Goal: Task Accomplishment & Management: Complete application form

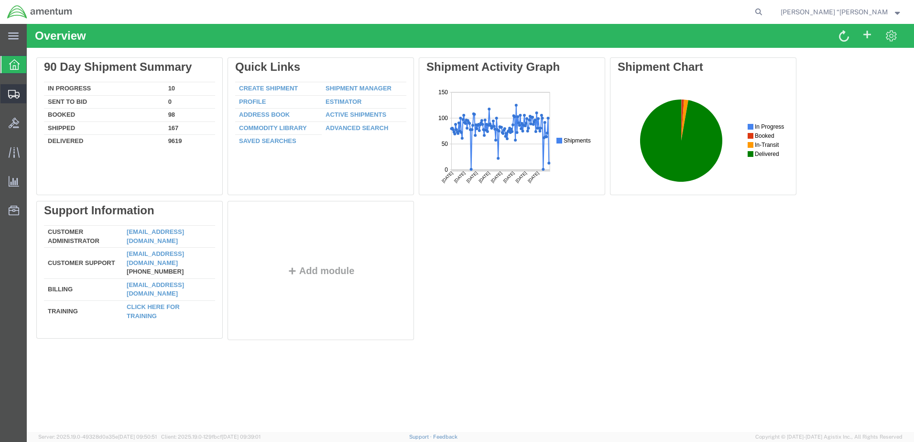
click at [0, 0] on span "Create Shipment" at bounding box center [0, 0] width 0 height 0
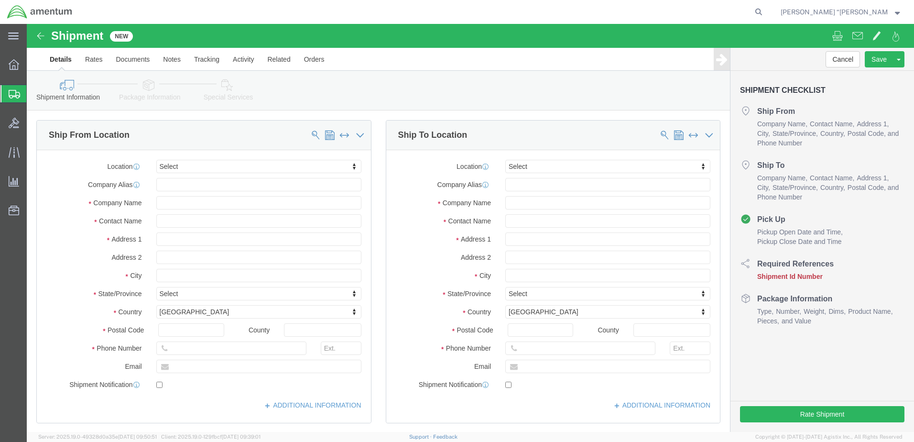
select select
type input "GFL"
select select "49920"
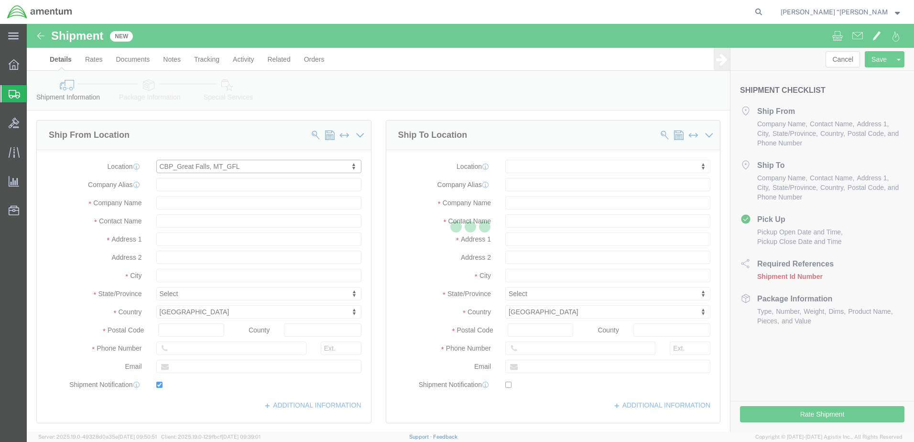
type input "[GEOGRAPHIC_DATA]"
type input "59404"
type input "[PHONE_NUMBER]"
type input "[PERSON_NAME][EMAIL_ADDRESS][PERSON_NAME][DOMAIN_NAME]"
checkbox input "true"
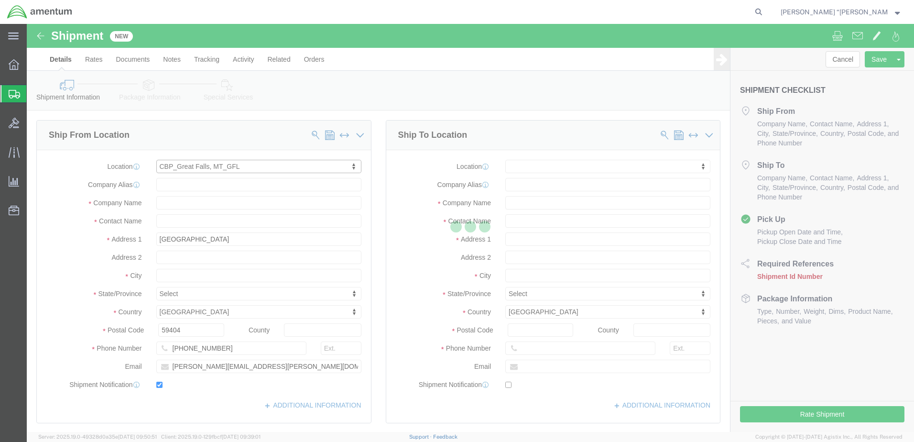
type input "Amentum Services, Inc"
type input "[PERSON_NAME] “[PERSON_NAME]” [PERSON_NAME]"
type input "[GEOGRAPHIC_DATA]"
select select "MT"
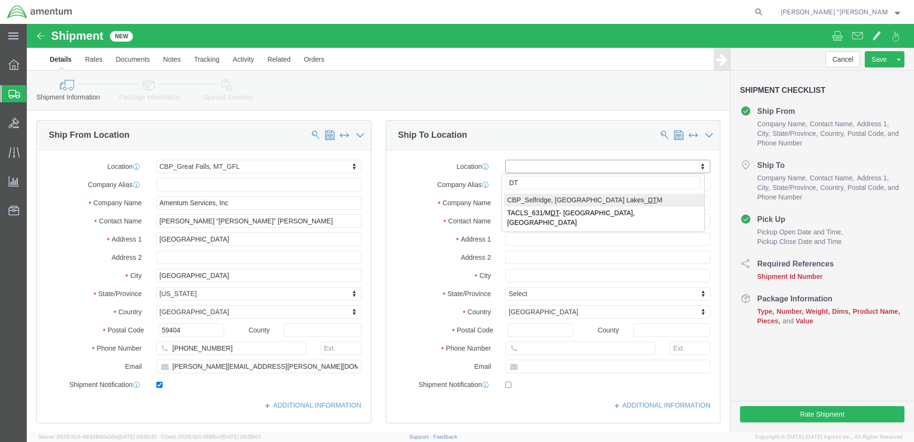
type input "DT"
select select "49921"
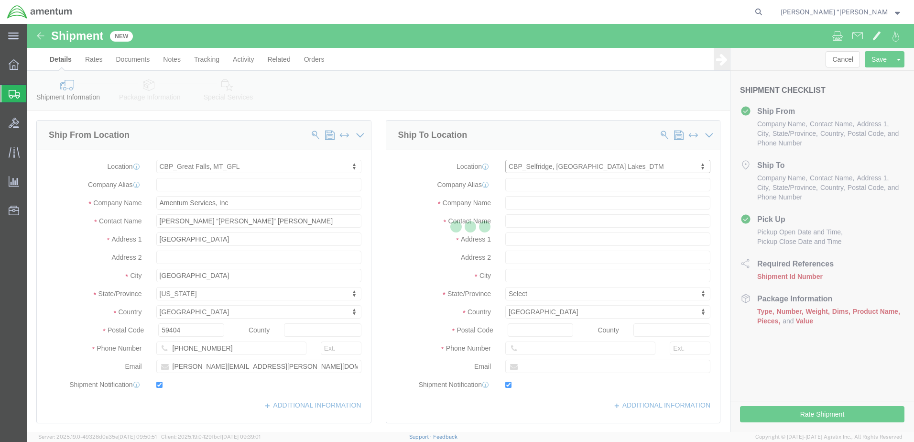
type input "[STREET_ADDRESS]"
type input "Building 1422"
type input "48045"
type input "[PHONE_NUMBER]"
type input "[PERSON_NAME][EMAIL_ADDRESS][PERSON_NAME][DOMAIN_NAME]"
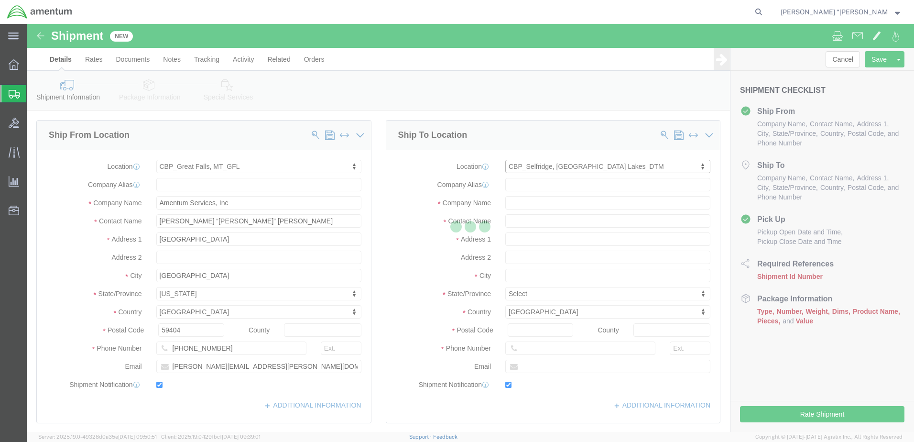
checkbox input "true"
type input "Amentum Services, Inc"
type input "[PERSON_NAME]"
type input "Selfridge"
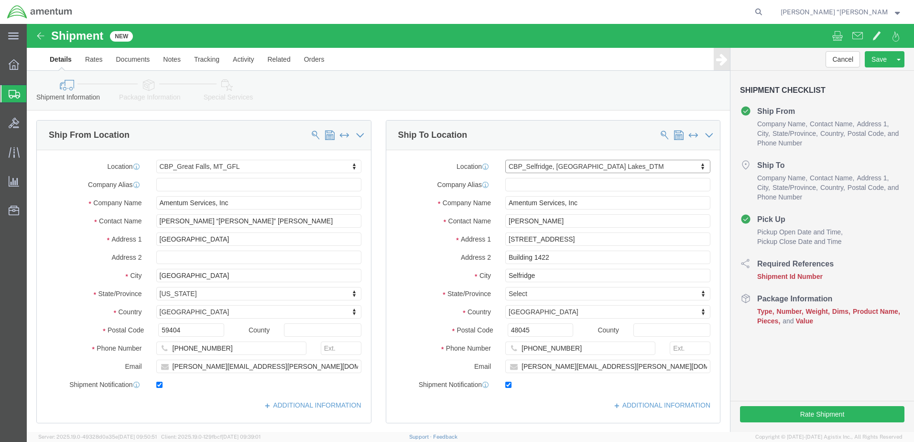
select select "MI"
click div "ADDITIONAL INFORMATION"
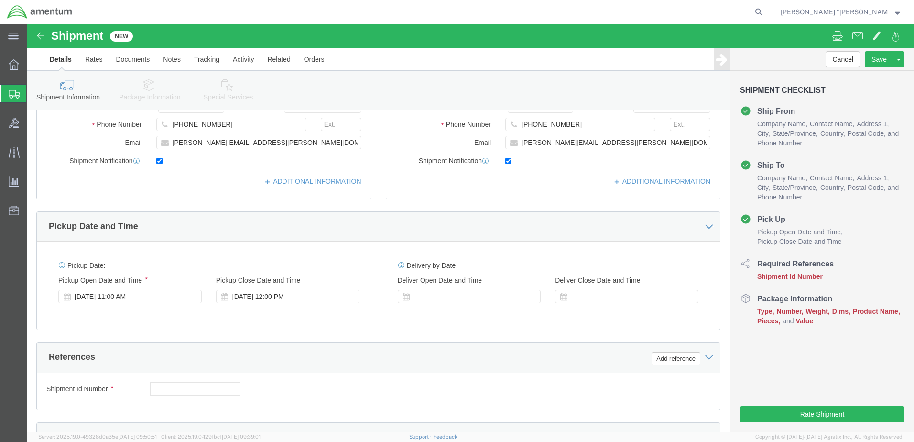
scroll to position [239, 0]
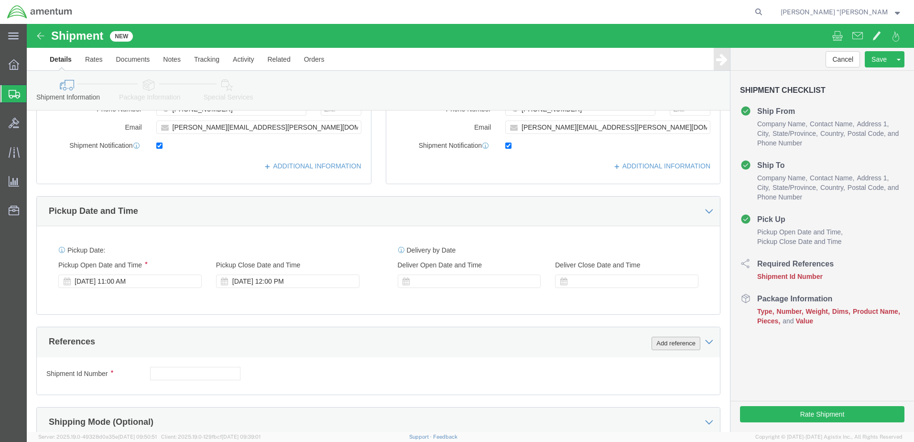
click button "Add reference"
click input "text"
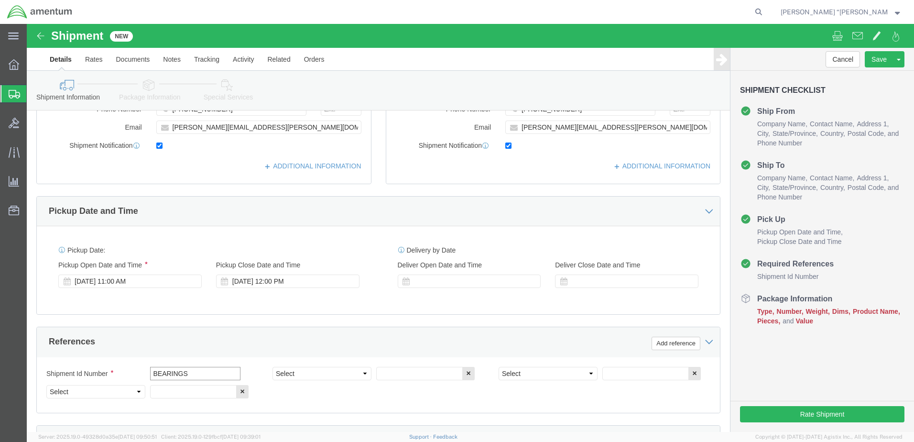
type input "BEARINGS"
click select "Select Account Type Activity ID Airline Appointment Number ASN Batch Request # …"
select select "CUSTREF"
click select "Select Account Type Activity ID Airline Appointment Number ASN Batch Request # …"
click input "text"
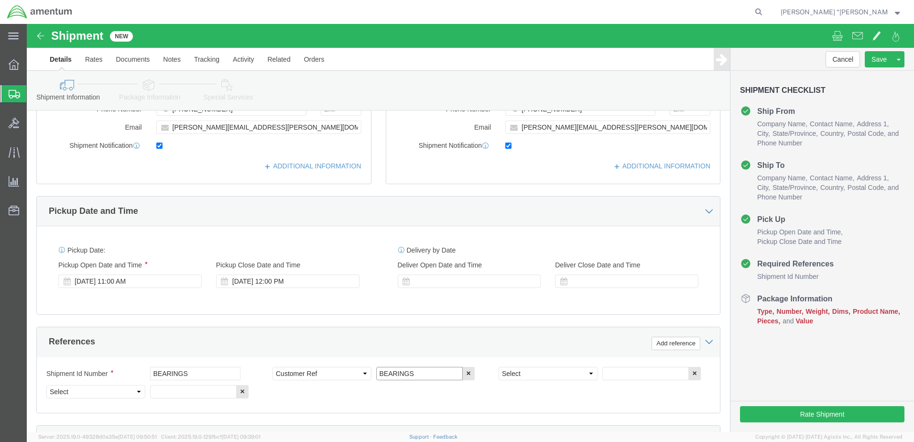
type input "BEARINGS"
click select "Select Account Type Activity ID Airline Appointment Number ASN Batch Request # …"
select select "DEPT"
click select "Select Account Type Activity ID Airline Appointment Number ASN Batch Request # …"
click input "text"
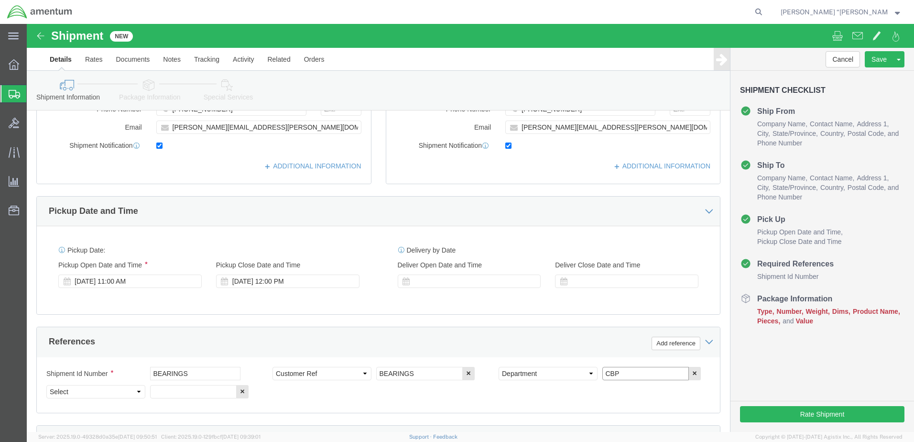
type input "CBP"
click select "Select Account Type Activity ID Airline Appointment Number ASN Batch Request # …"
select select "PROJNUM"
click select "Select Account Type Activity ID Airline Appointment Number ASN Batch Request # …"
click input "text"
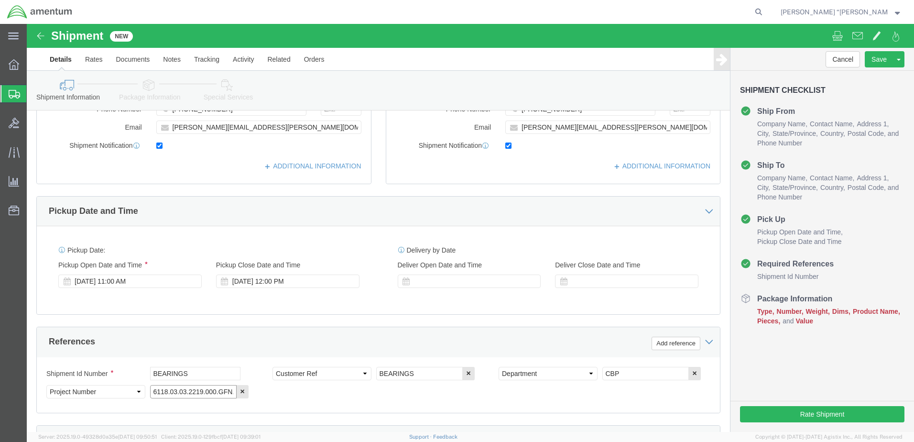
click input "6118.03.03.2219.000.GFN.0000"
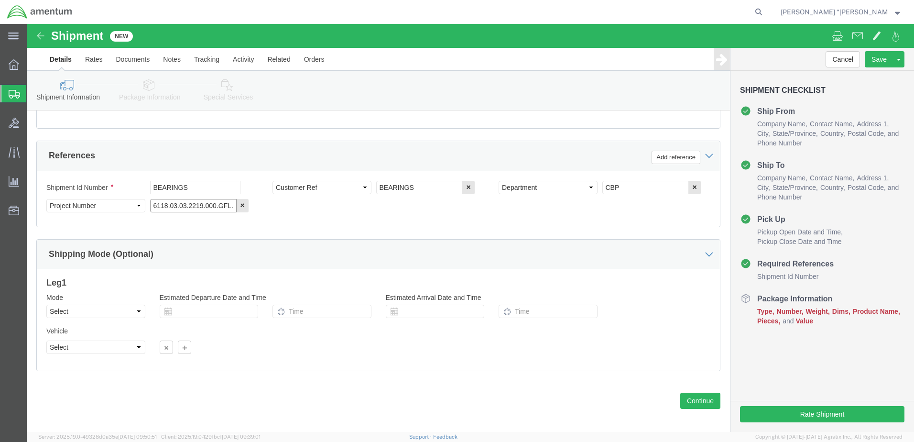
scroll to position [431, 0]
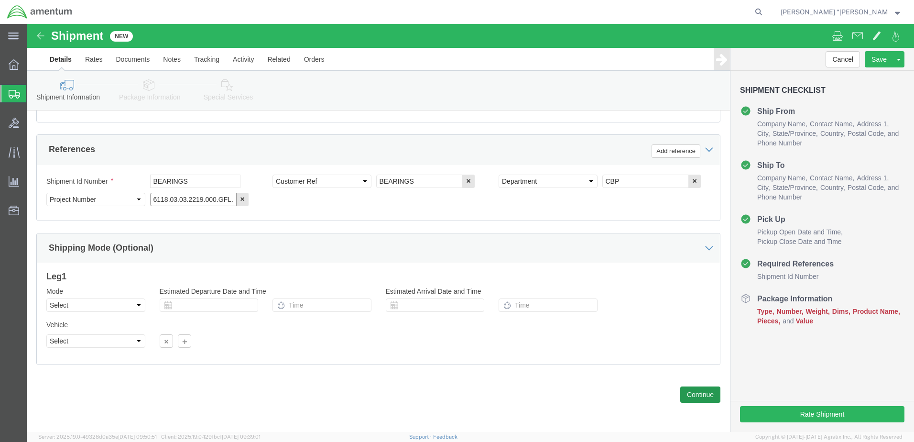
type input "6118.03.03.2219.000.GFL.0000"
drag, startPoint x: 668, startPoint y: 369, endPoint x: 661, endPoint y: 372, distance: 8.2
click button "Continue"
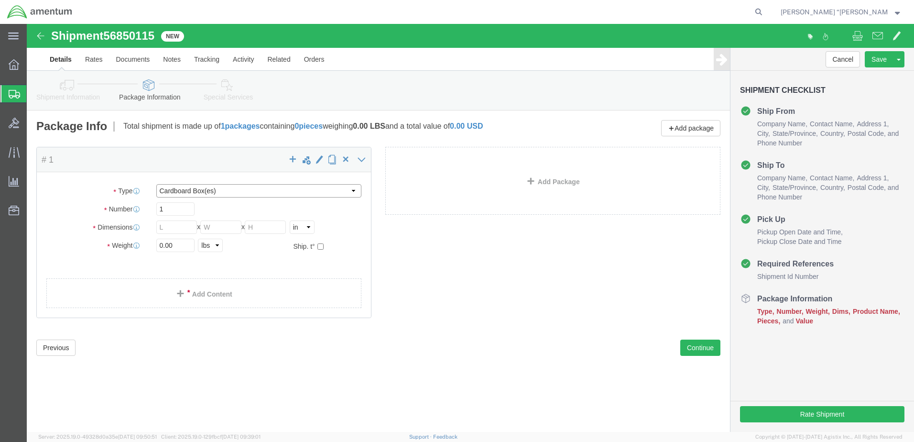
click select "Select BCK Boxes Bale(s) Basket(s) Bolt(s) Bottle(s) Buckets Bulk Bundle(s) Can…"
select select "ENV"
click select "Select BCK Boxes Bale(s) Basket(s) Bolt(s) Bottle(s) Buckets Bulk Bundle(s) Can…"
type input "9.50"
type input "12.50"
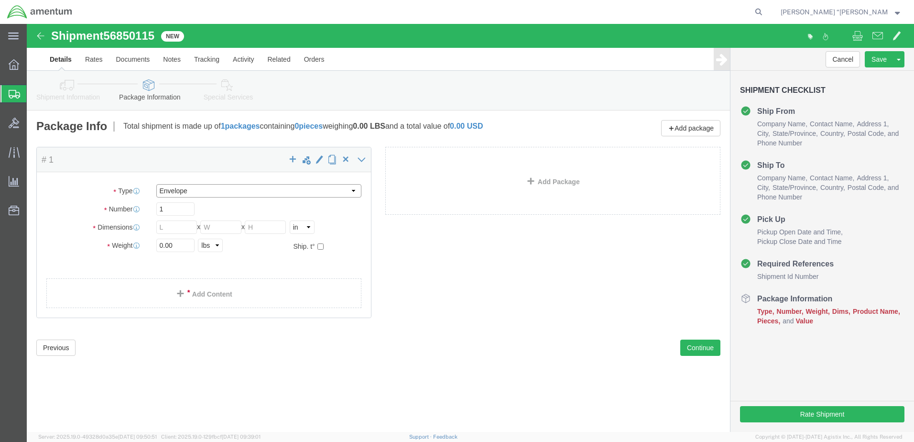
type input "0.25"
type input "1"
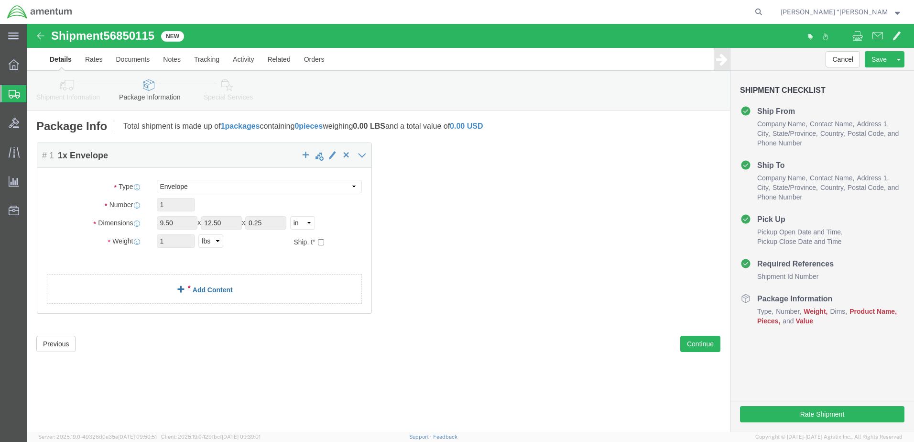
click div "Package Content # 1 1 x Envelope Package Type Select BCK Boxes Bale(s) Basket(s…"
click link "Add Content"
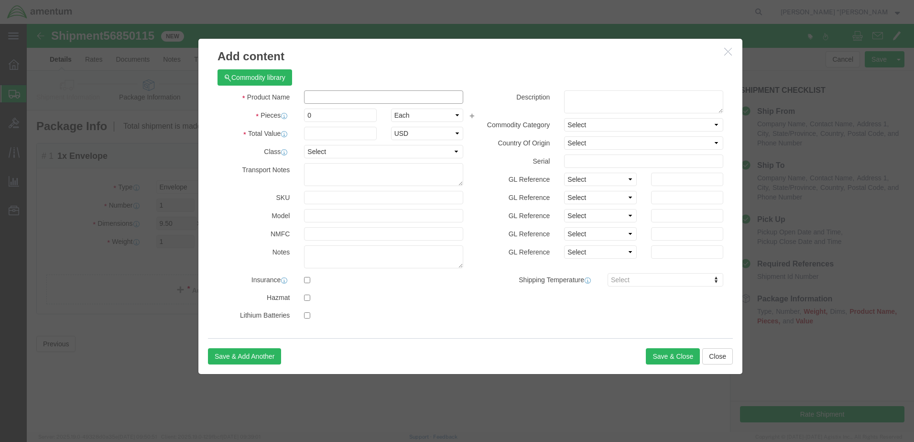
click input "text"
type input "BEARINGS"
type input "5"
click input "text"
type input "200"
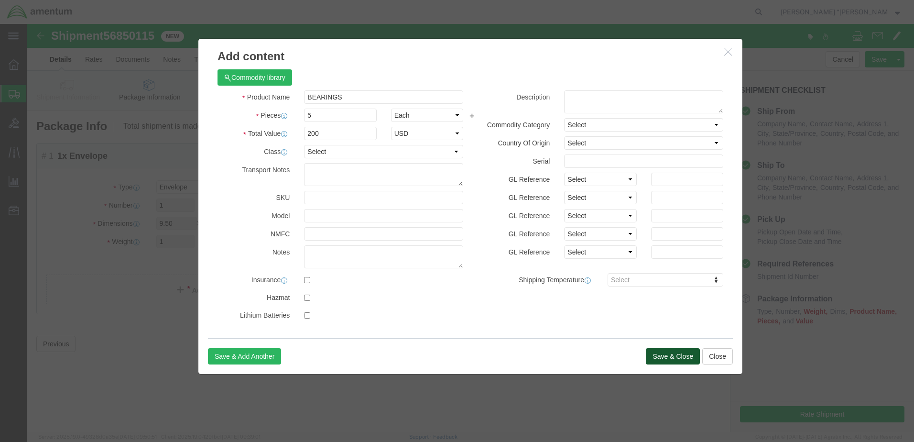
click button "Save & Close"
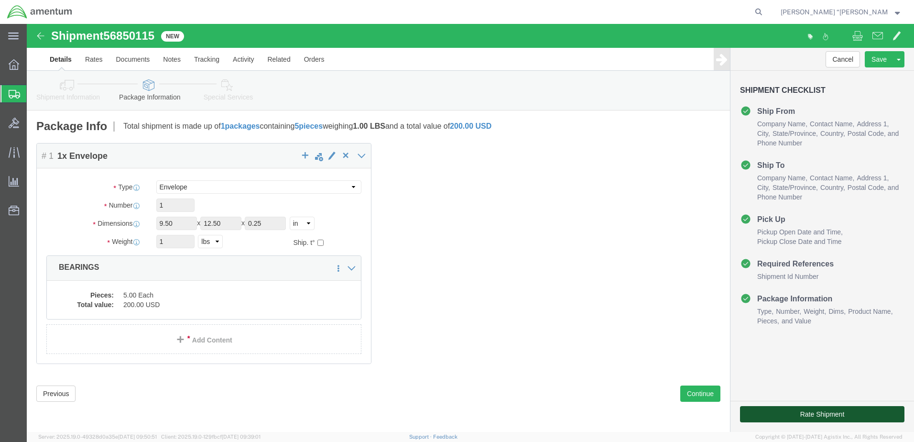
click button "Rate Shipment"
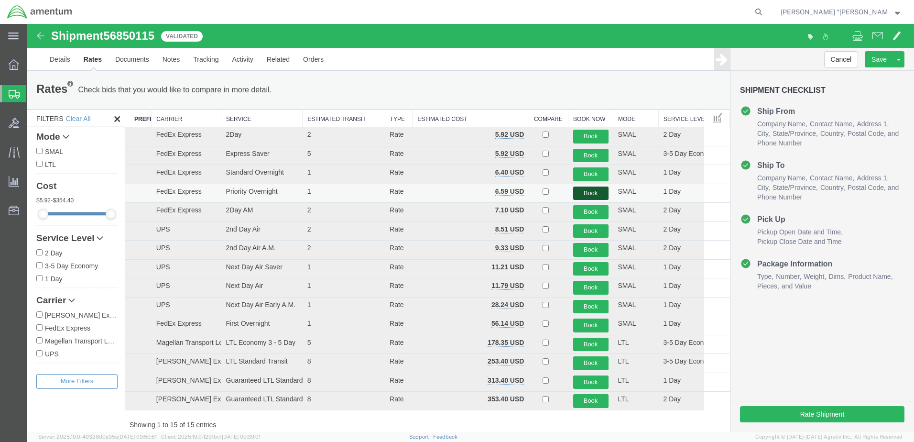
click at [588, 193] on button "Book" at bounding box center [590, 193] width 35 height 14
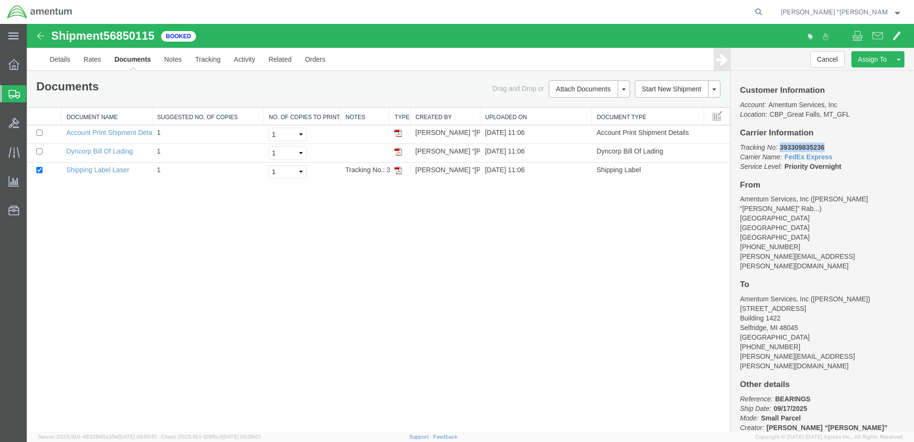
drag, startPoint x: 828, startPoint y: 145, endPoint x: 780, endPoint y: 149, distance: 47.9
click at [780, 149] on p "Tracking No: 393309835236 Carrier Name: FedEx Express FedEx Express Service Lev…" at bounding box center [822, 156] width 164 height 29
copy b "393309835236"
click at [397, 166] on link at bounding box center [398, 170] width 8 height 8
drag, startPoint x: 494, startPoint y: 336, endPoint x: 393, endPoint y: 221, distance: 153.1
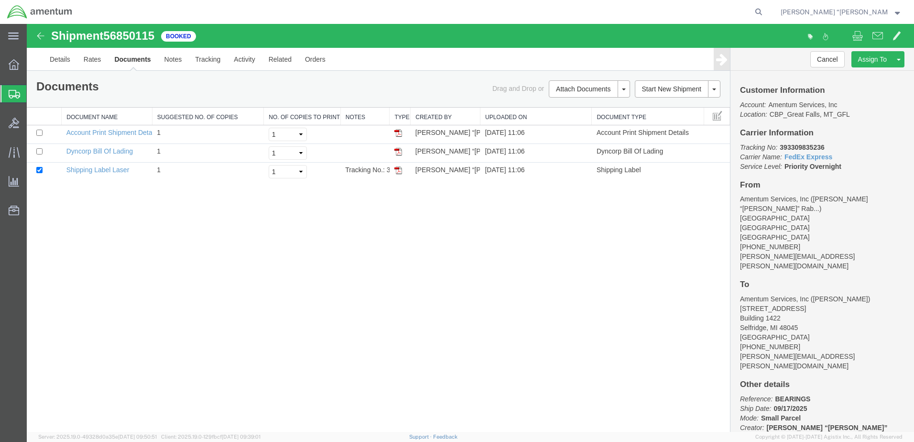
click at [492, 335] on div "Shipment 56850115 3 of 3 Booked Details Rates Documents Notes Tracking Activity…" at bounding box center [470, 228] width 887 height 408
